Goal: Find specific page/section: Find specific page/section

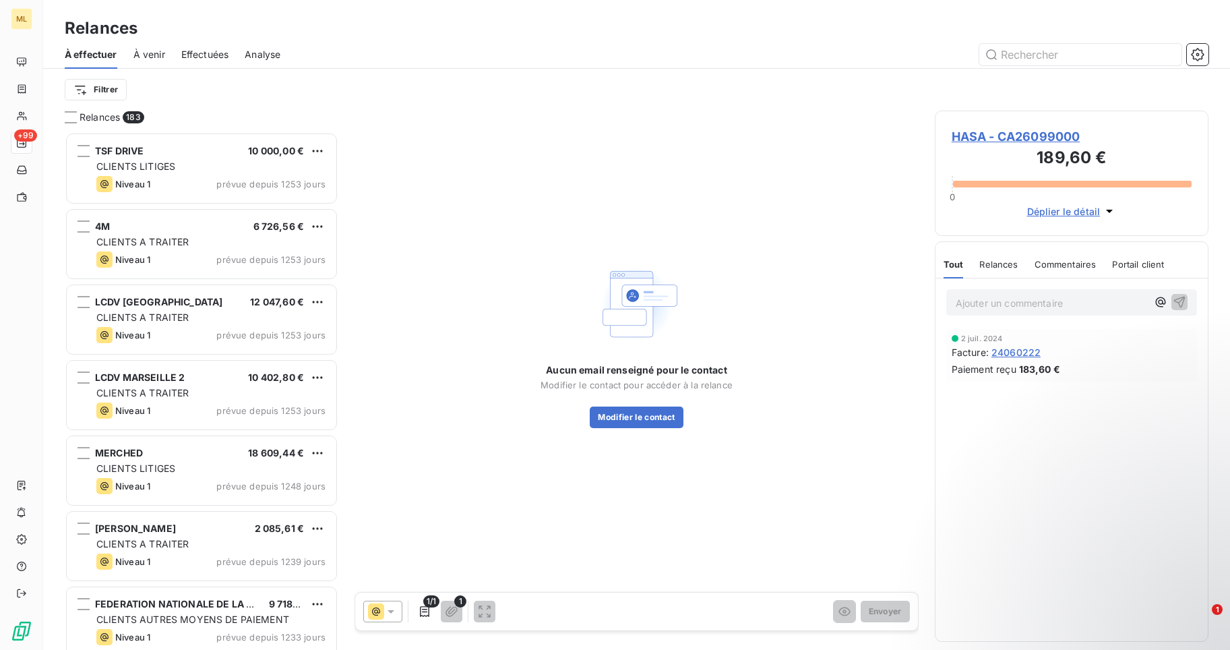
scroll to position [508, 264]
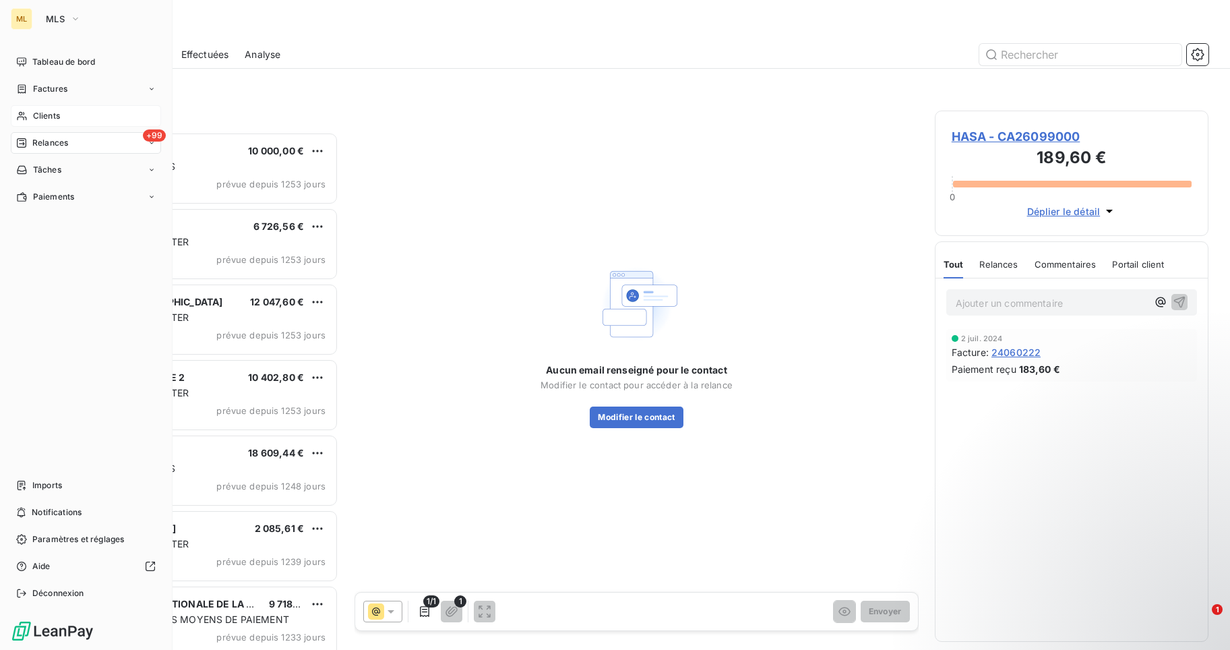
click at [35, 111] on span "Clients" at bounding box center [46, 116] width 27 height 12
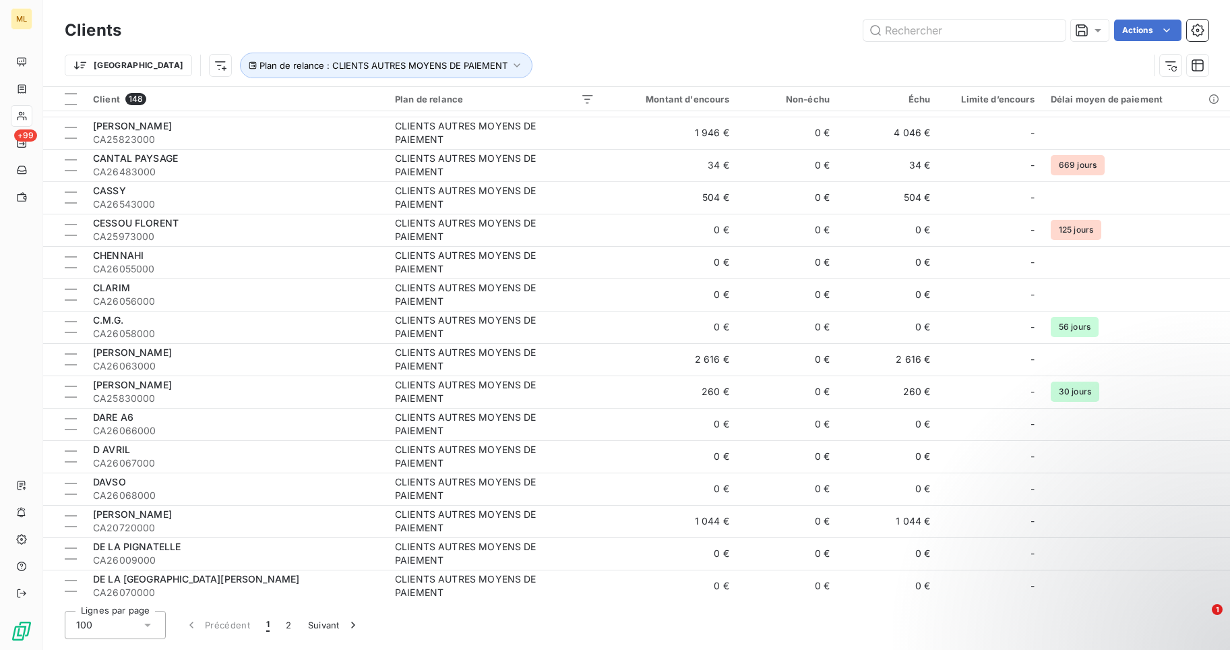
scroll to position [876, 0]
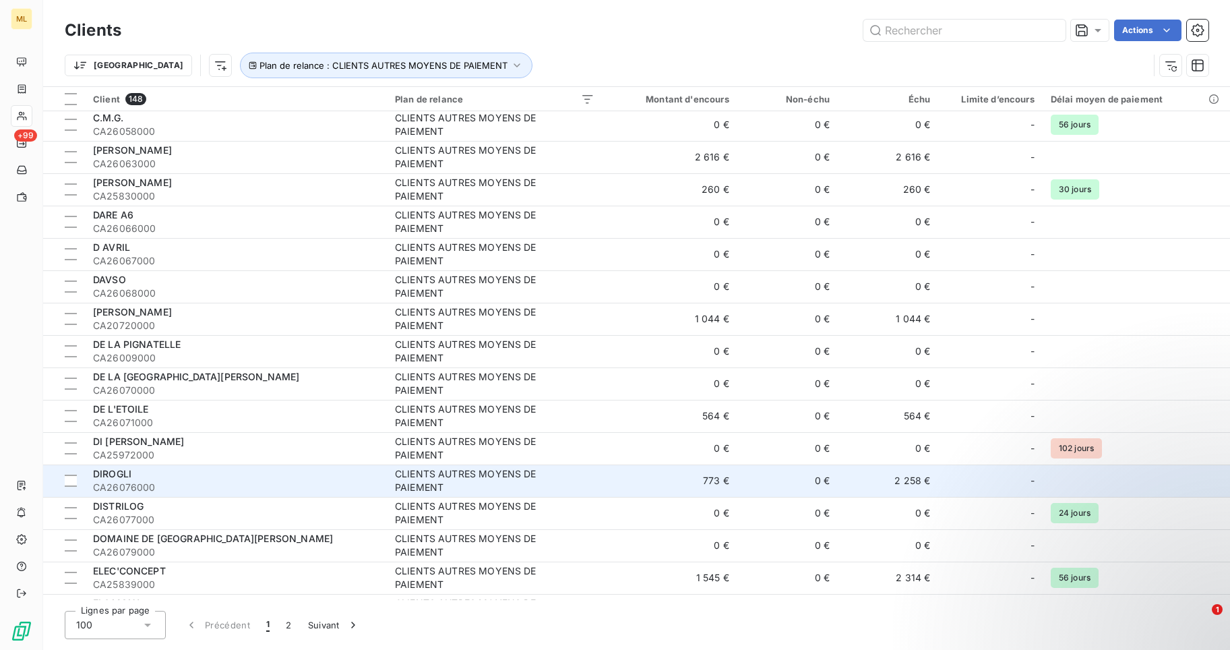
click at [104, 474] on span "DIROGLI" at bounding box center [112, 473] width 38 height 11
